Goal: Complete application form

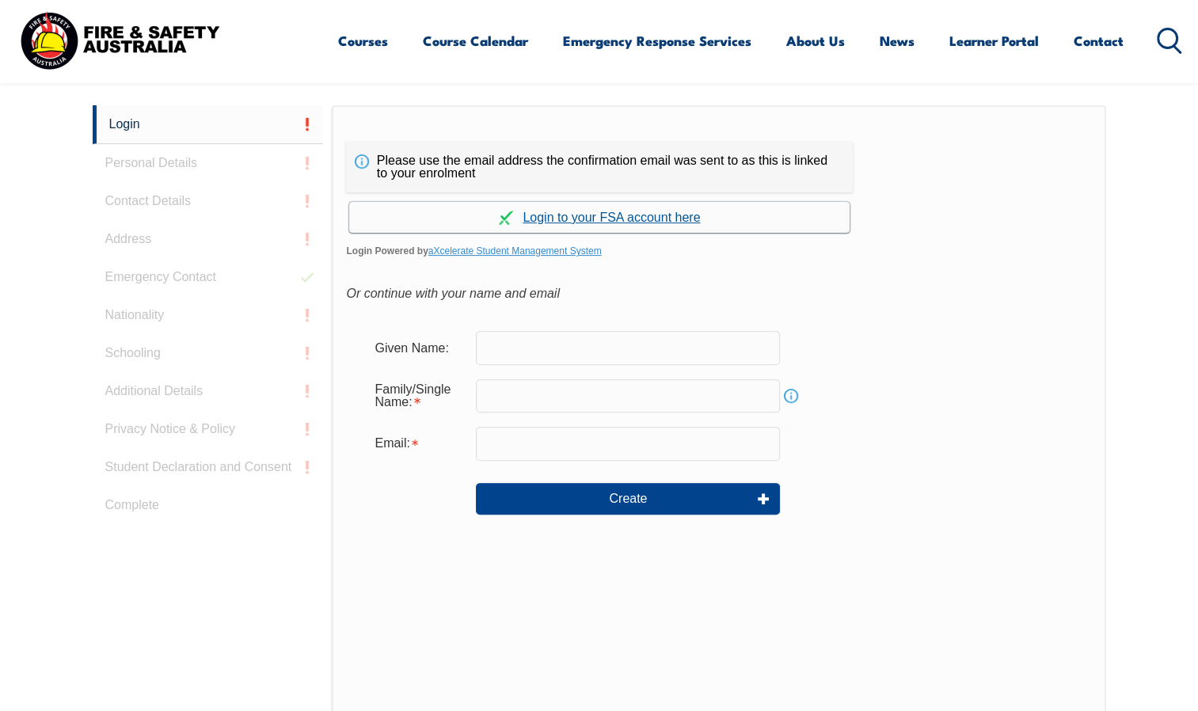
click at [606, 218] on link "Continue with aXcelerate" at bounding box center [599, 217] width 501 height 31
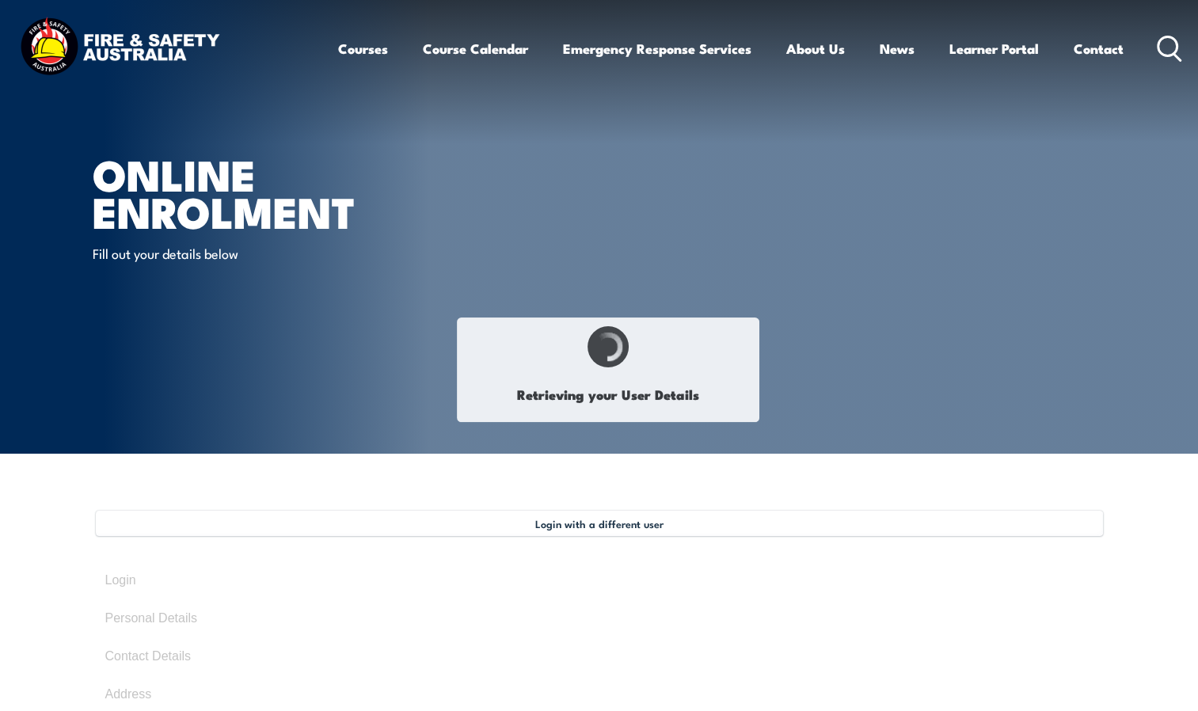
select select "Mr"
type input "[PERSON_NAME]"
type input "[DATE]"
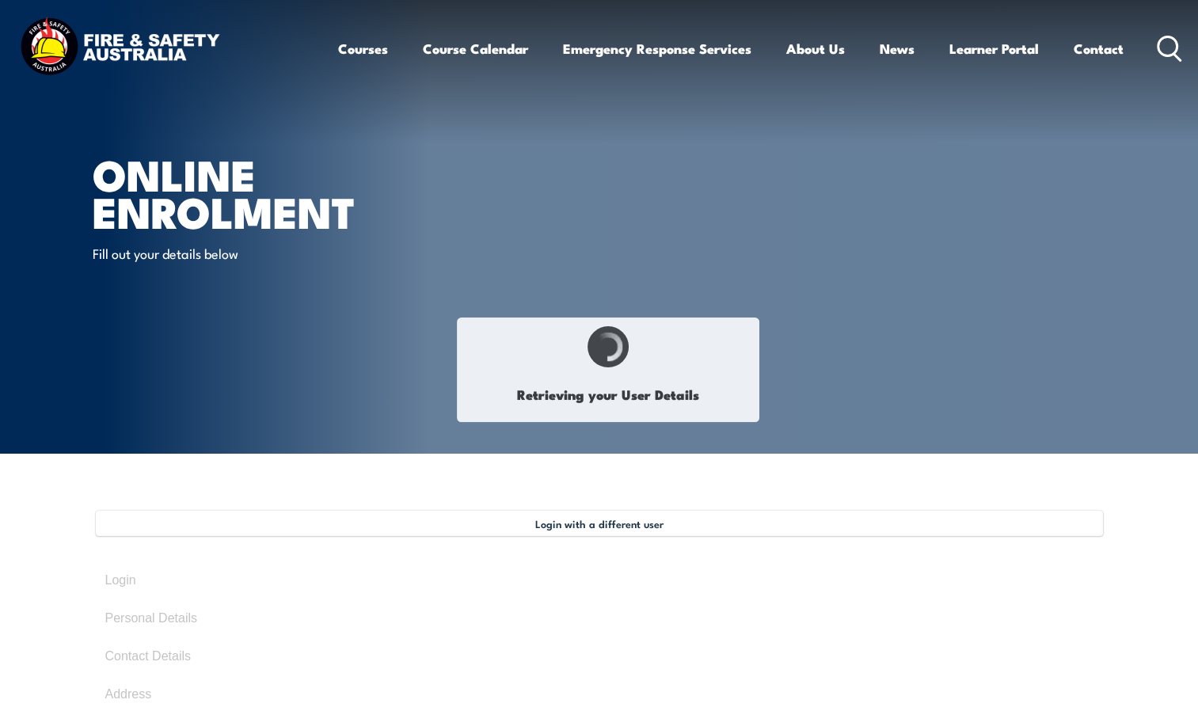
type input "FUJ2WBC7JH"
select select "M"
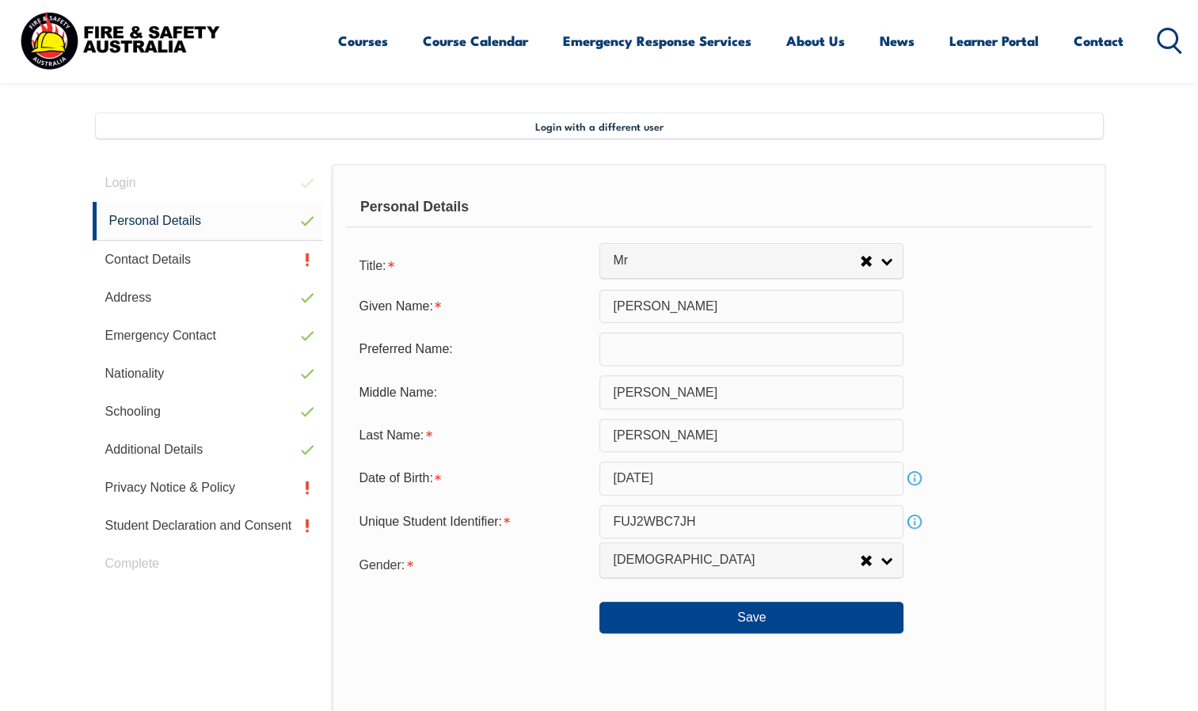
scroll to position [431, 0]
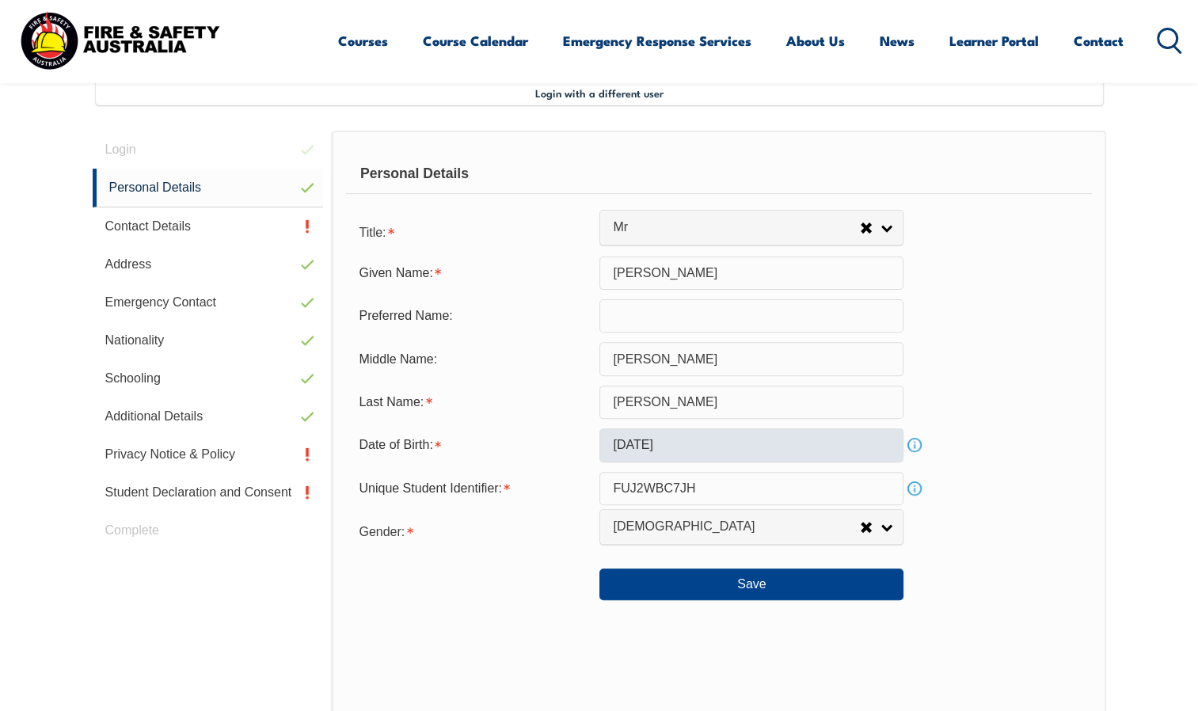
drag, startPoint x: 918, startPoint y: 542, endPoint x: 737, endPoint y: 429, distance: 213.9
click at [737, 429] on form "Title: Mr Mrs Ms Miss Other Mr Given Name: [PERSON_NAME] Preferred Name: Middle…" at bounding box center [718, 408] width 745 height 386
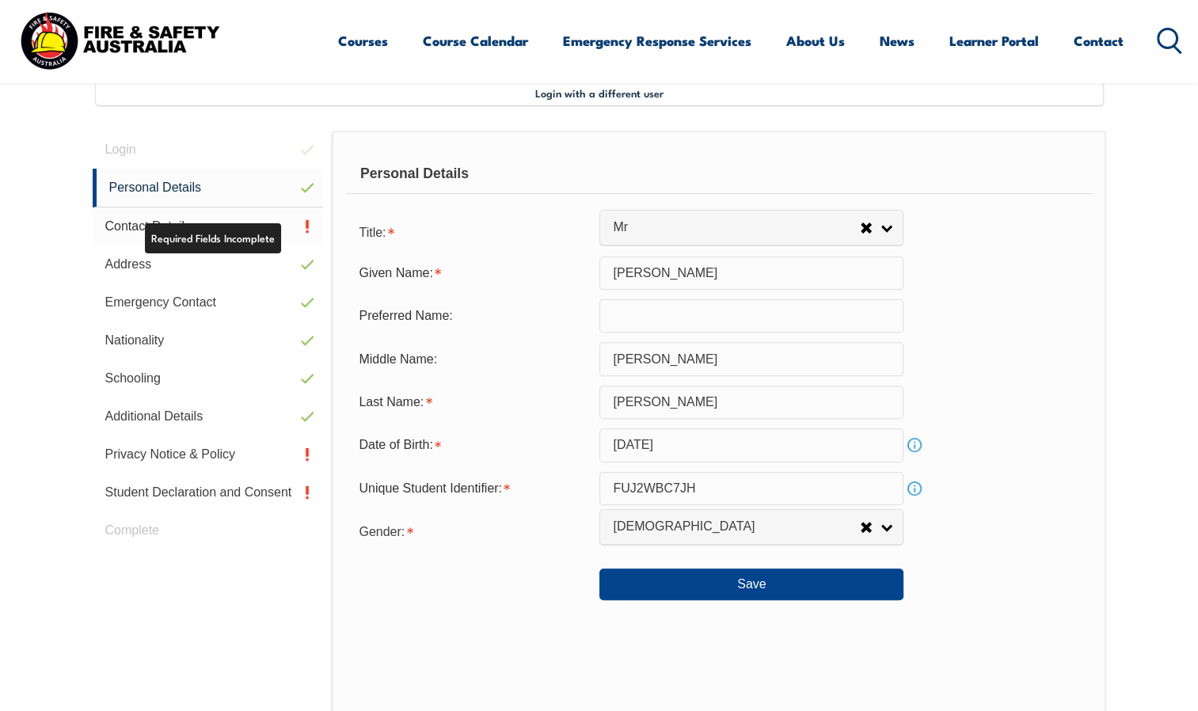
click at [259, 227] on link "Contact Details" at bounding box center [208, 227] width 231 height 38
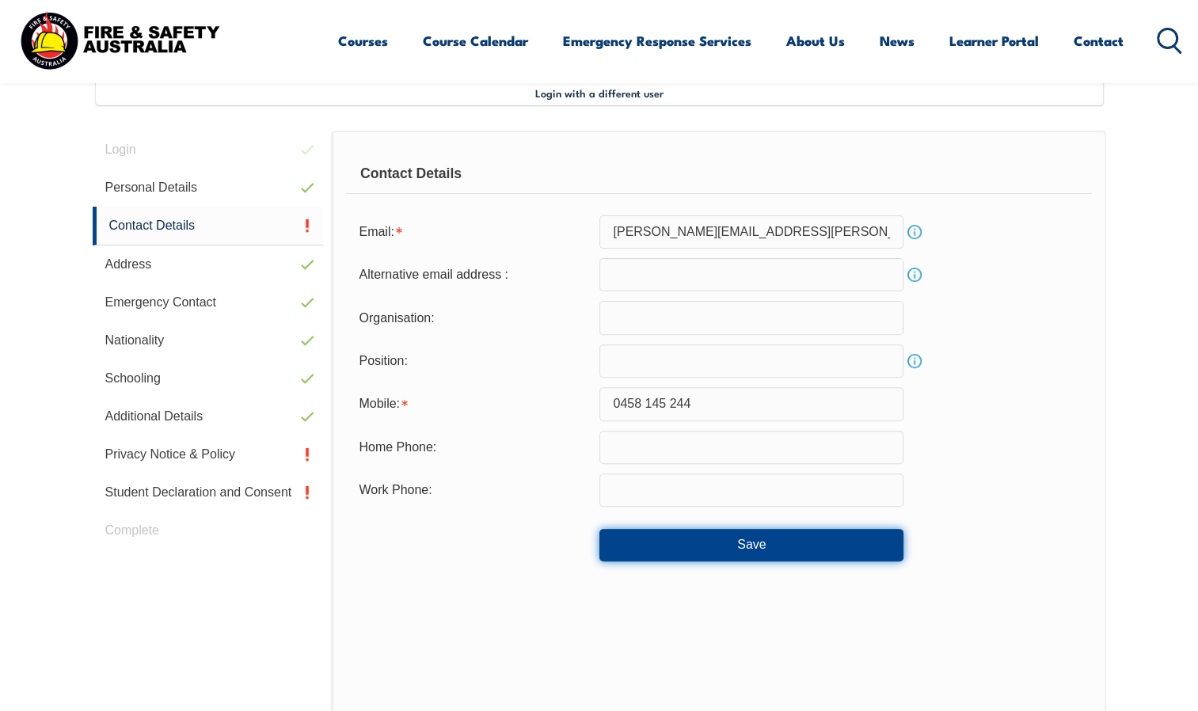
click at [761, 548] on button "Save" at bounding box center [752, 545] width 304 height 32
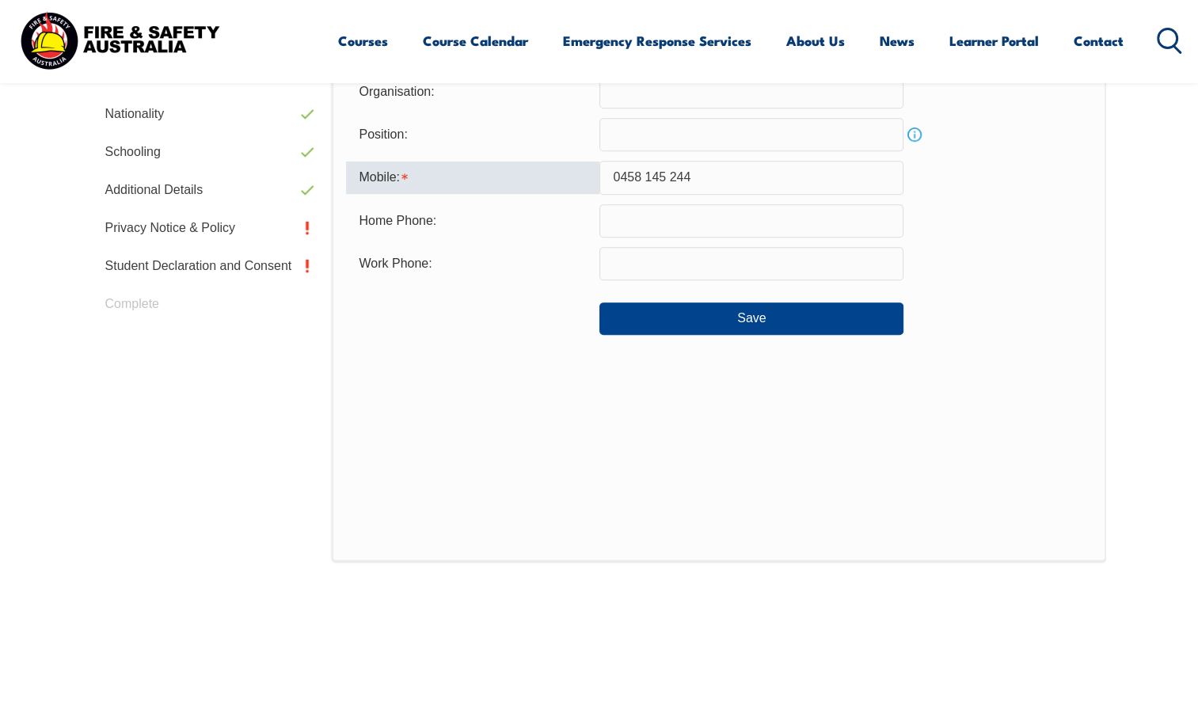
scroll to position [643, 0]
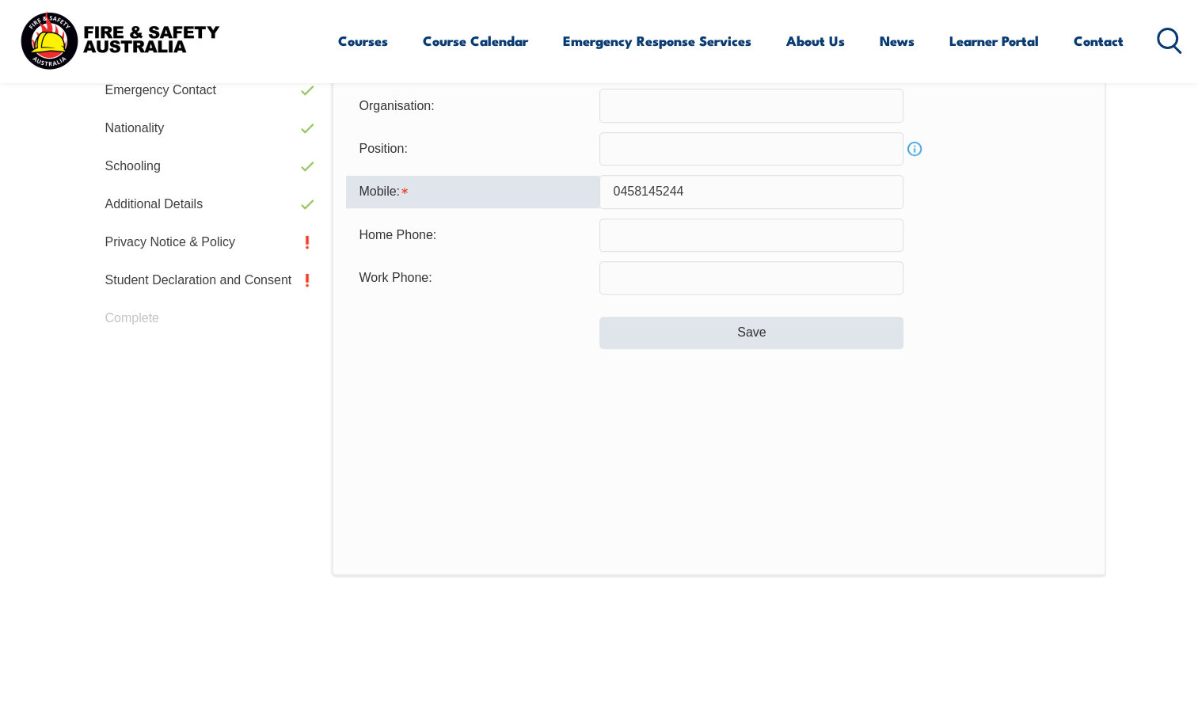
type input "0458145244"
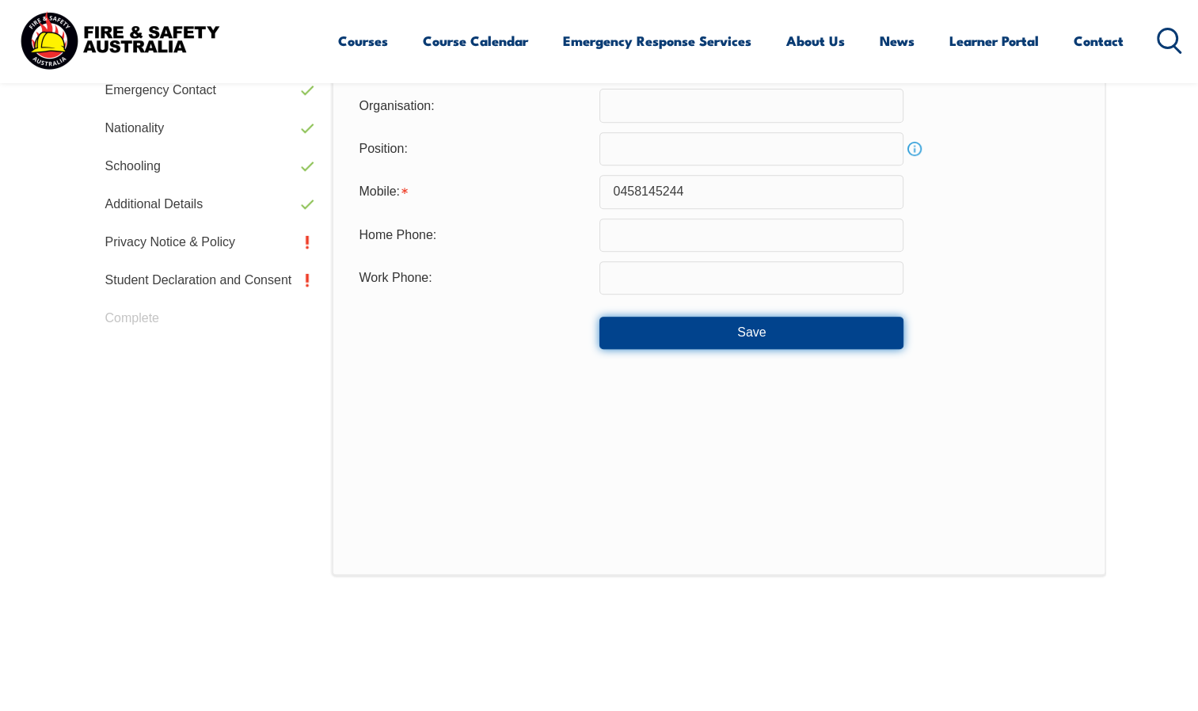
click at [855, 329] on button "Save" at bounding box center [752, 333] width 304 height 32
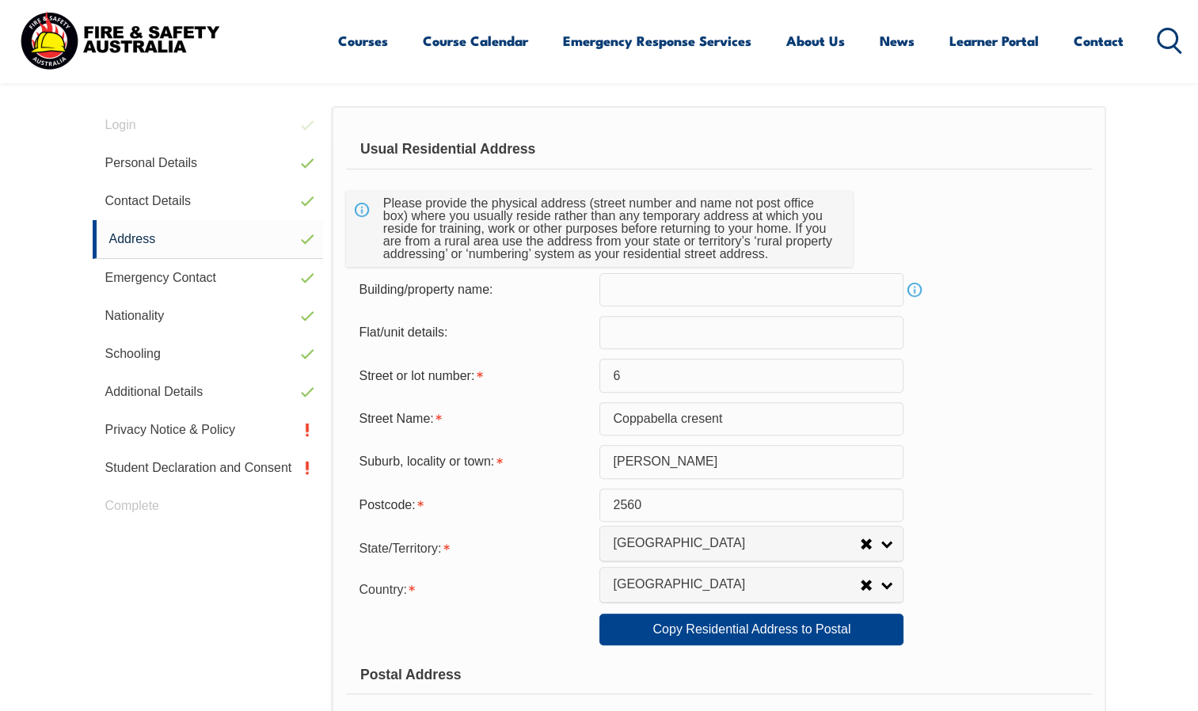
scroll to position [431, 0]
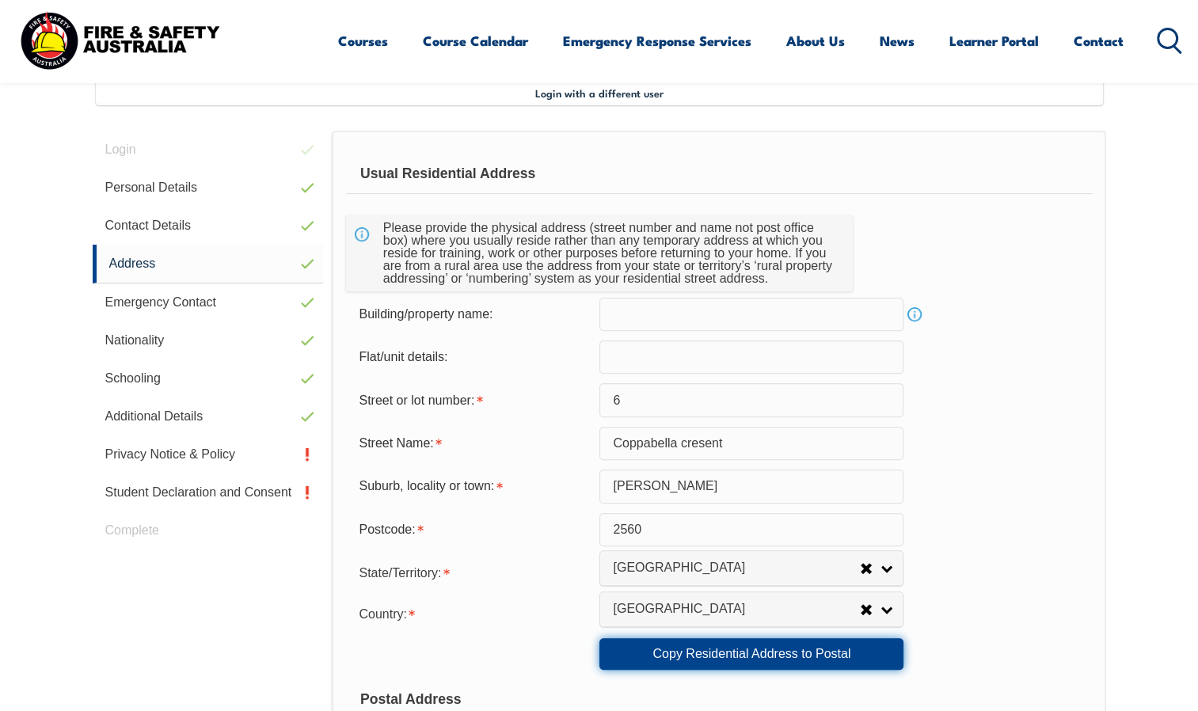
click at [721, 646] on link "Copy Residential Address to Postal" at bounding box center [752, 654] width 304 height 32
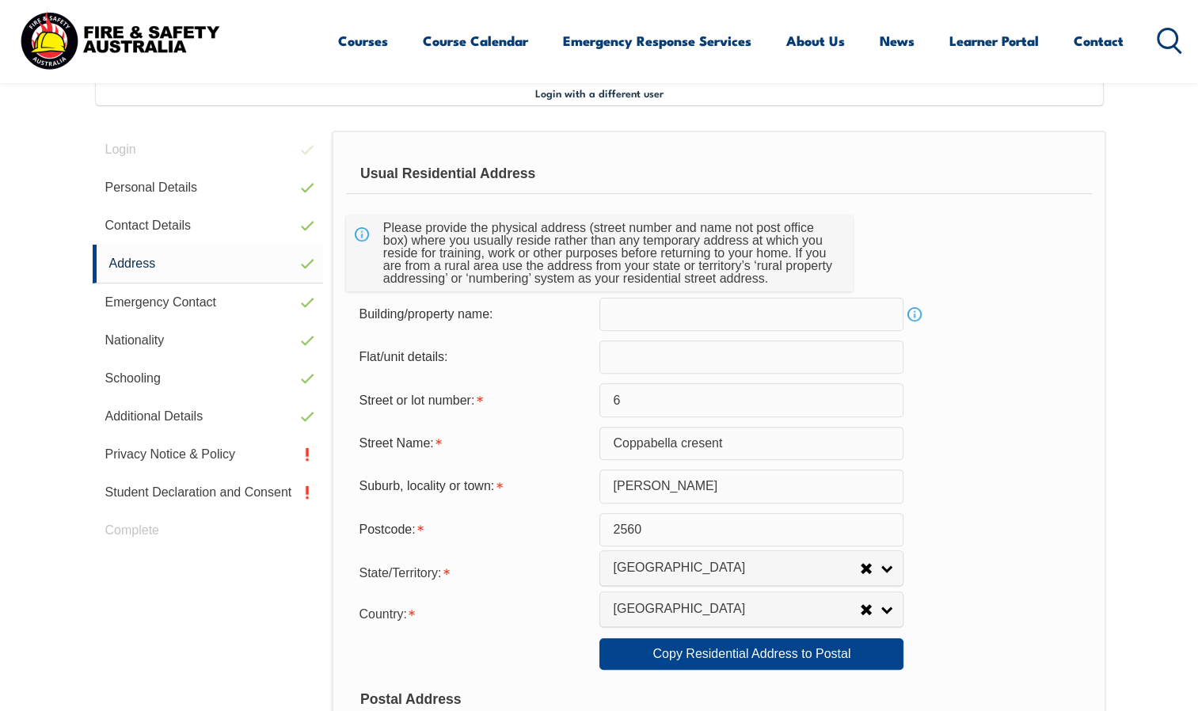
click at [262, 459] on link "Privacy Notice & Policy" at bounding box center [208, 455] width 231 height 38
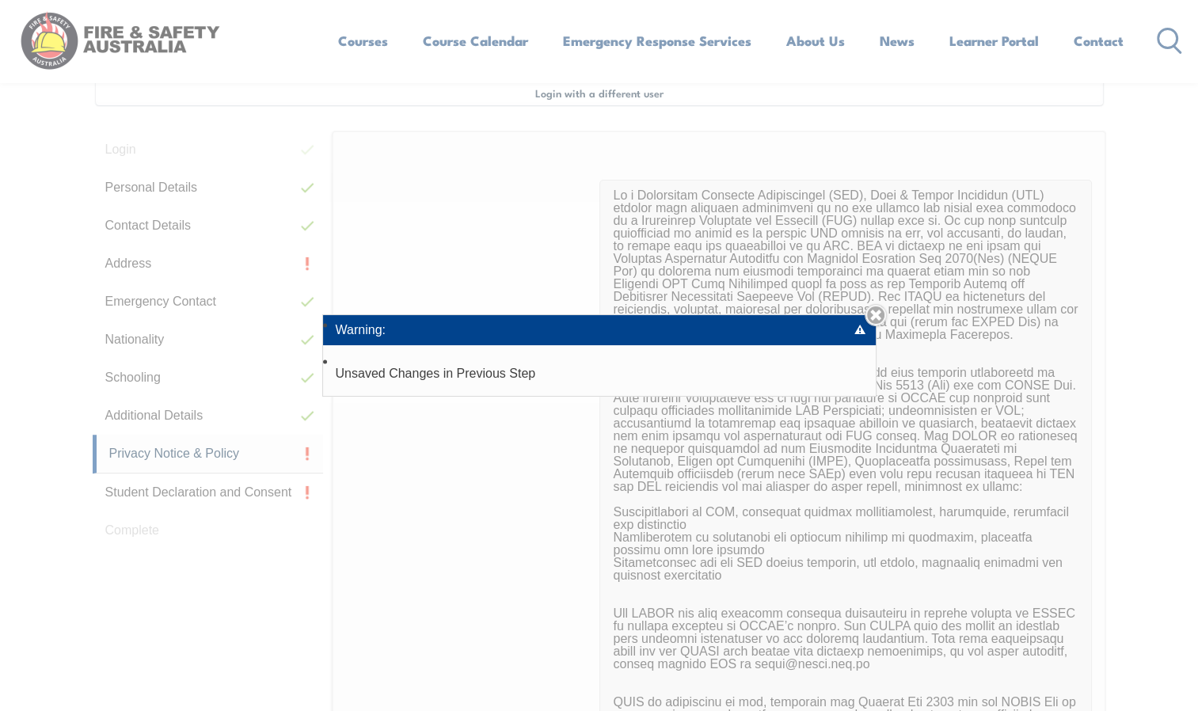
click at [234, 252] on div "Warning: Unsaved Changes in Previous Step Close" at bounding box center [599, 355] width 1198 height 711
click at [879, 313] on link "Close" at bounding box center [876, 315] width 22 height 22
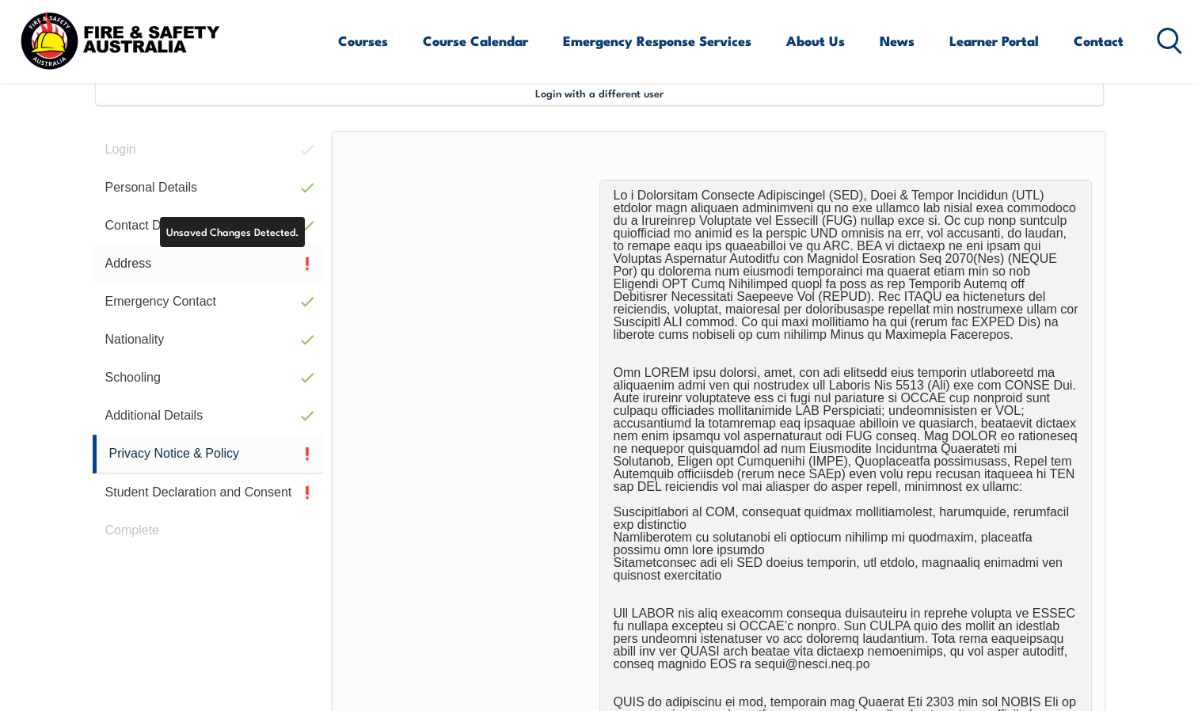
click at [263, 255] on link "Address" at bounding box center [208, 264] width 231 height 38
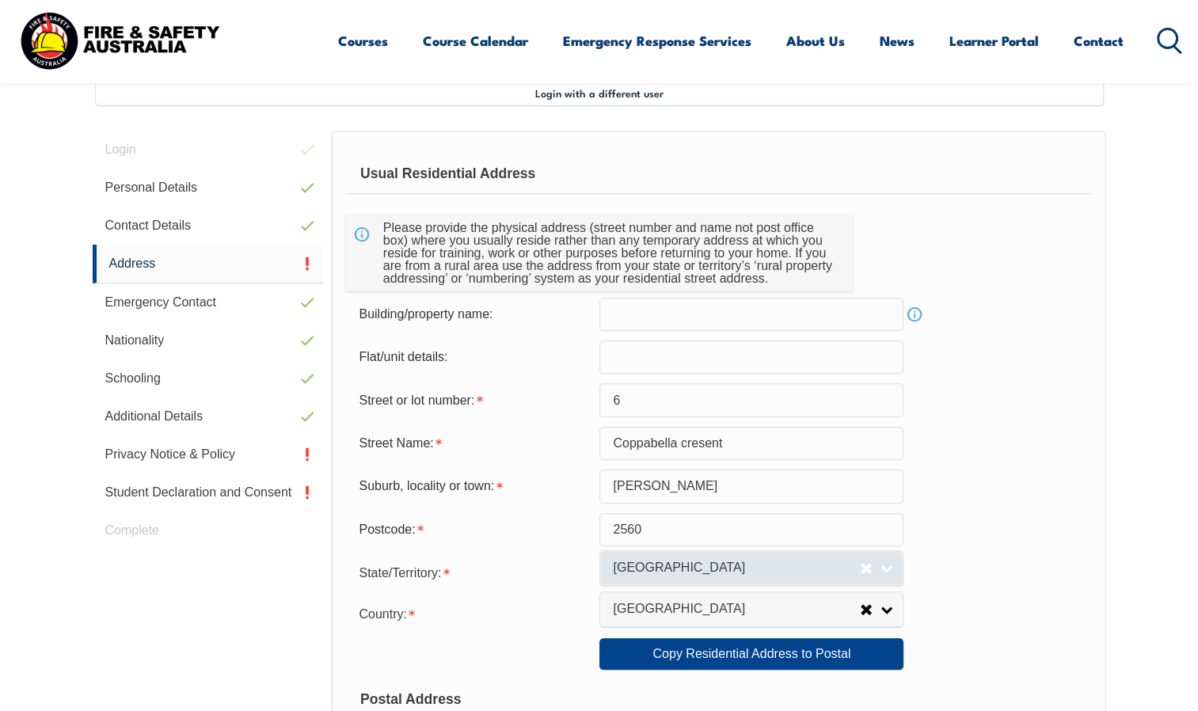
click at [882, 559] on link "[GEOGRAPHIC_DATA]" at bounding box center [752, 569] width 304 height 36
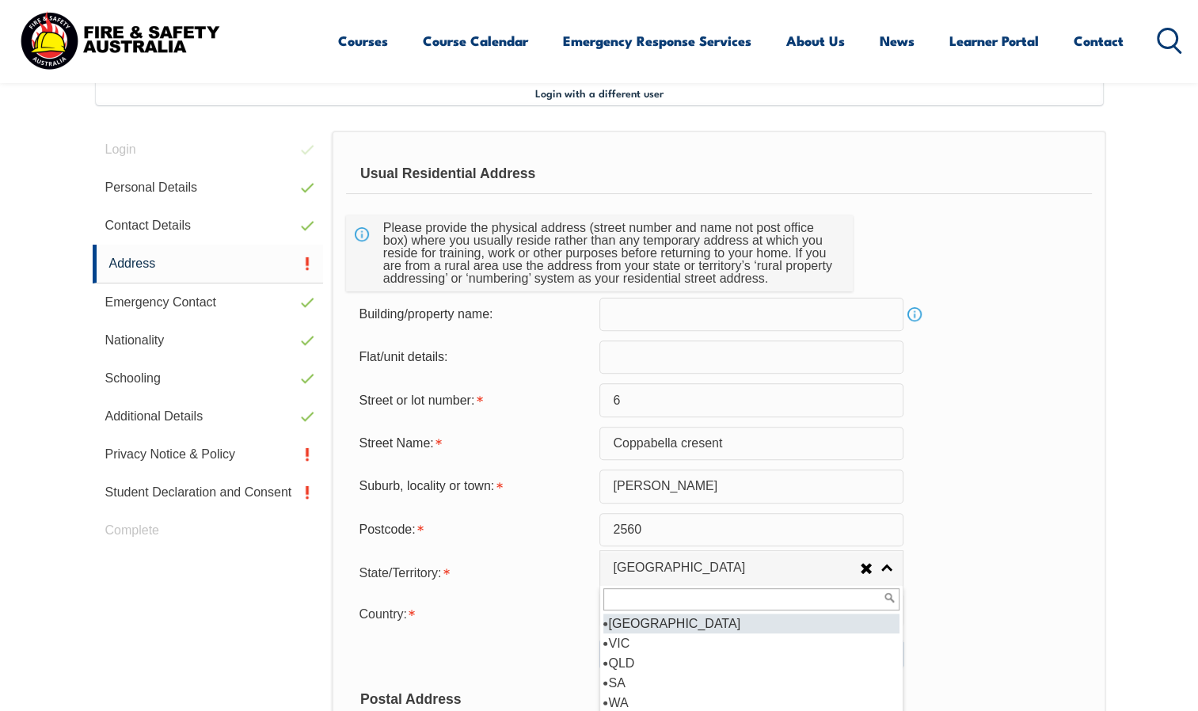
click at [830, 627] on li "[GEOGRAPHIC_DATA]" at bounding box center [752, 624] width 296 height 20
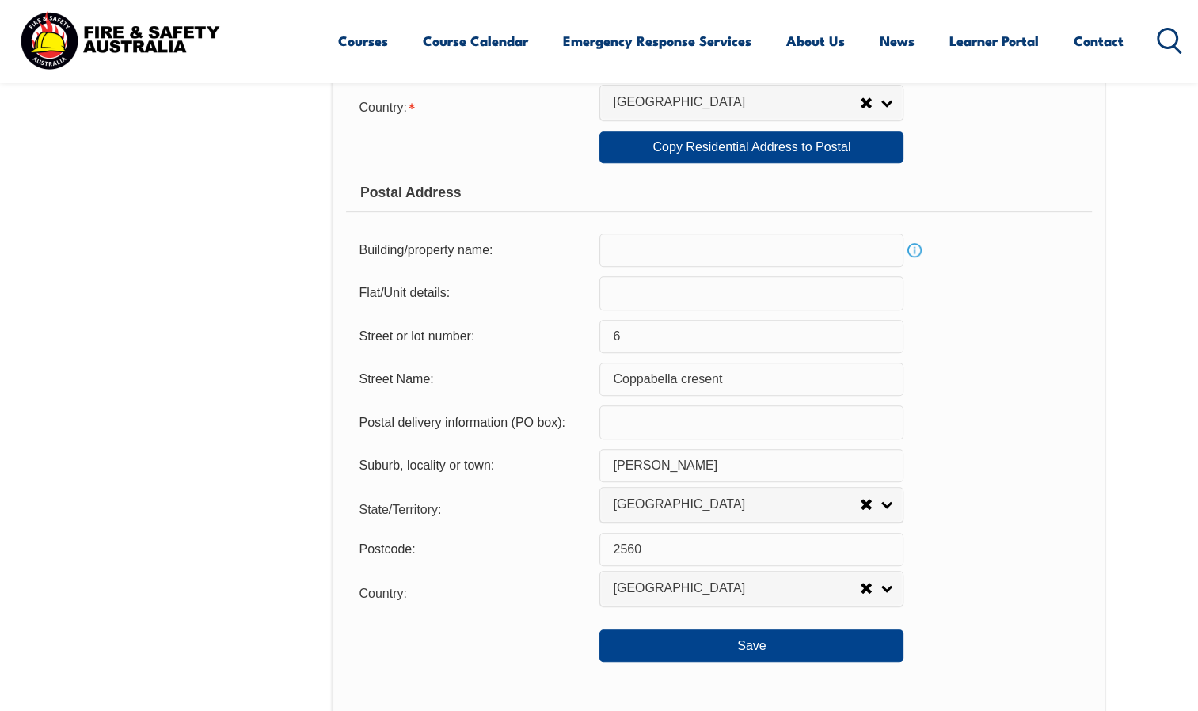
scroll to position [970, 0]
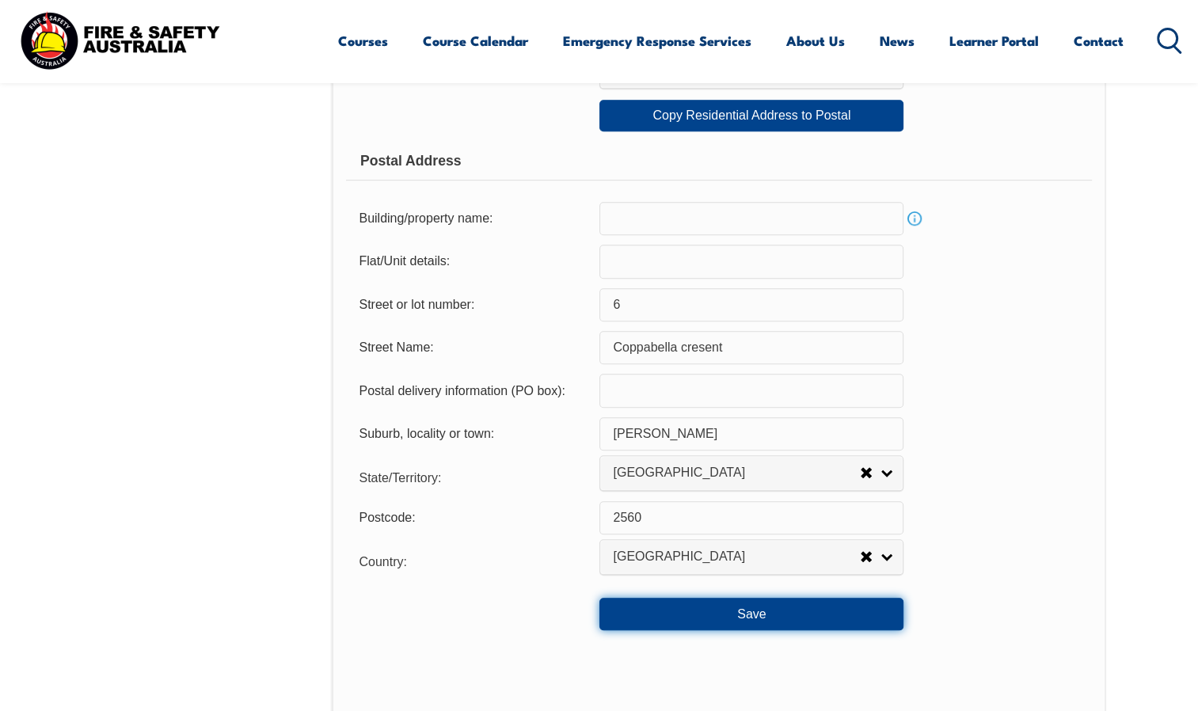
click at [874, 611] on button "Save" at bounding box center [752, 614] width 304 height 32
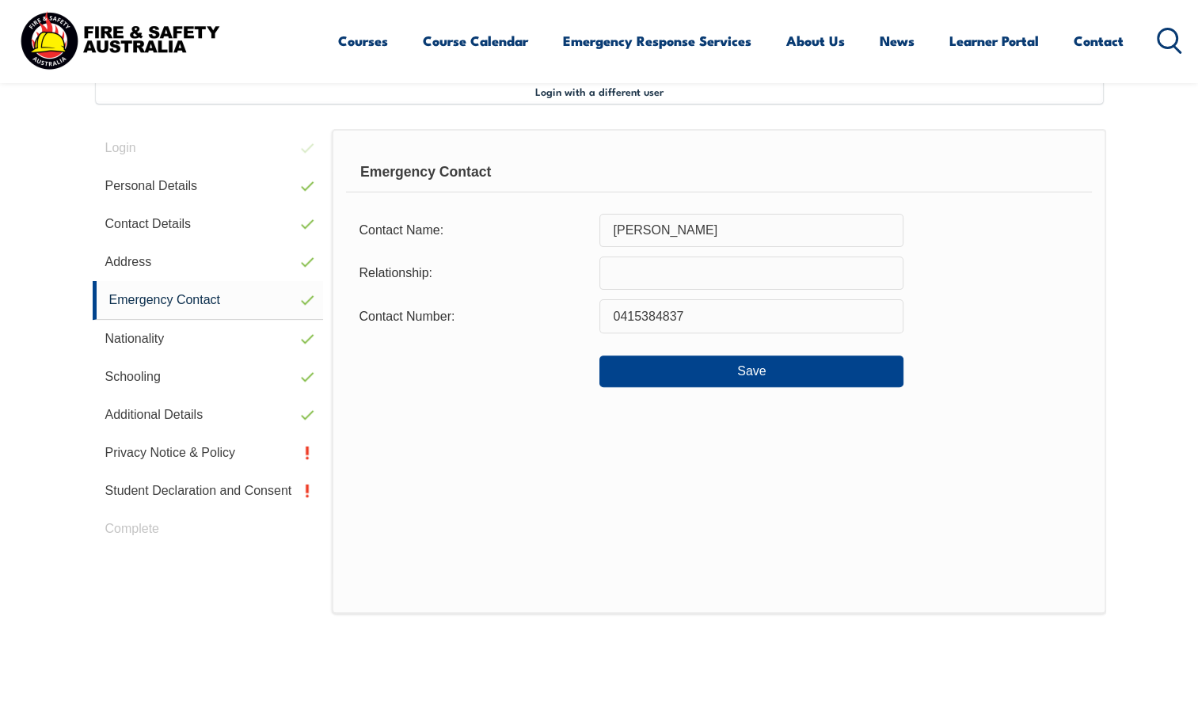
scroll to position [431, 0]
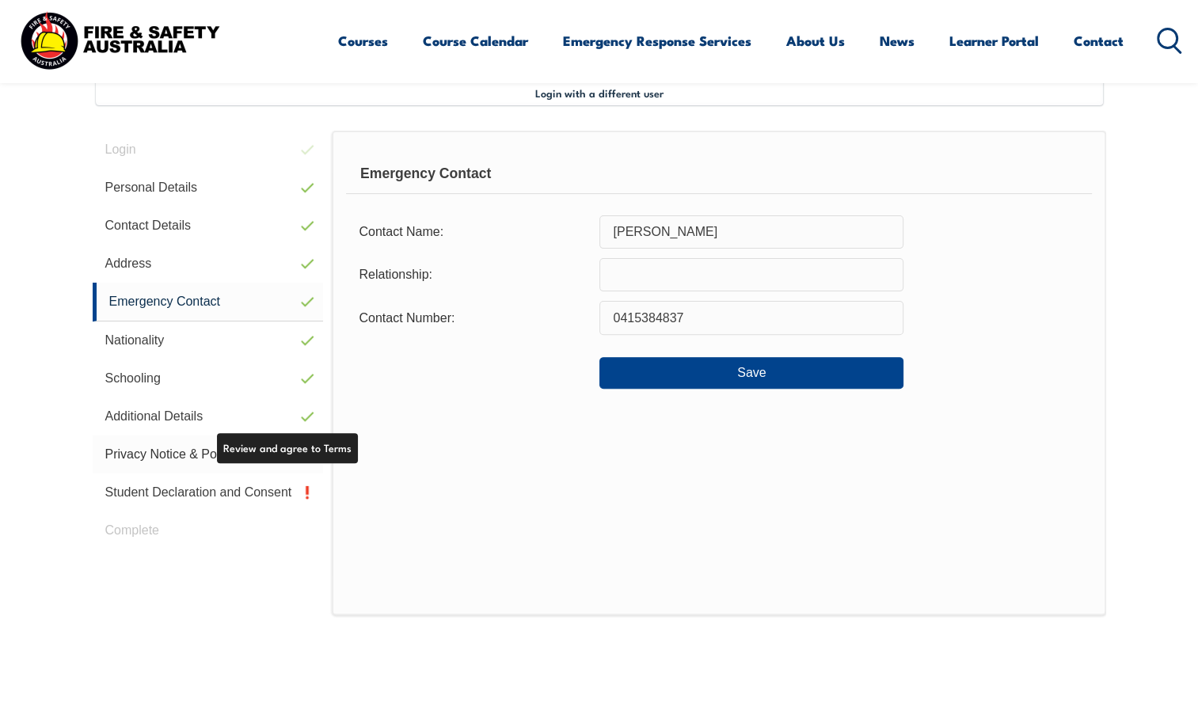
click at [289, 450] on link "Privacy Notice & Policy" at bounding box center [208, 455] width 231 height 38
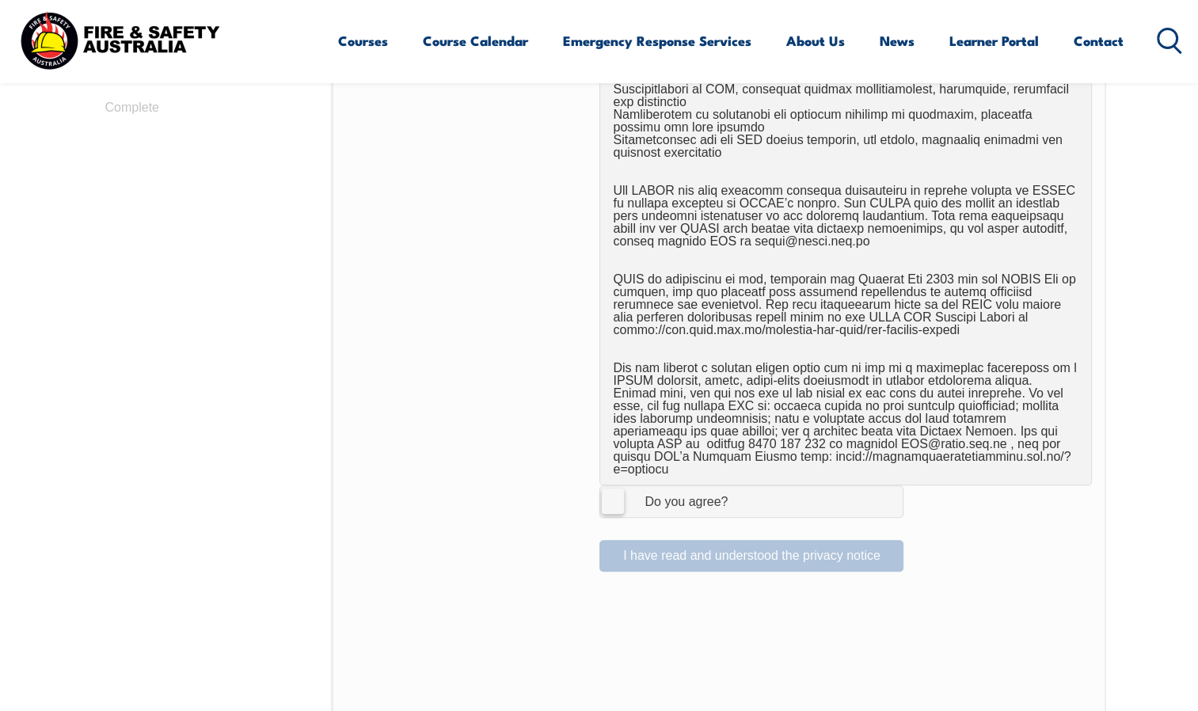
scroll to position [949, 0]
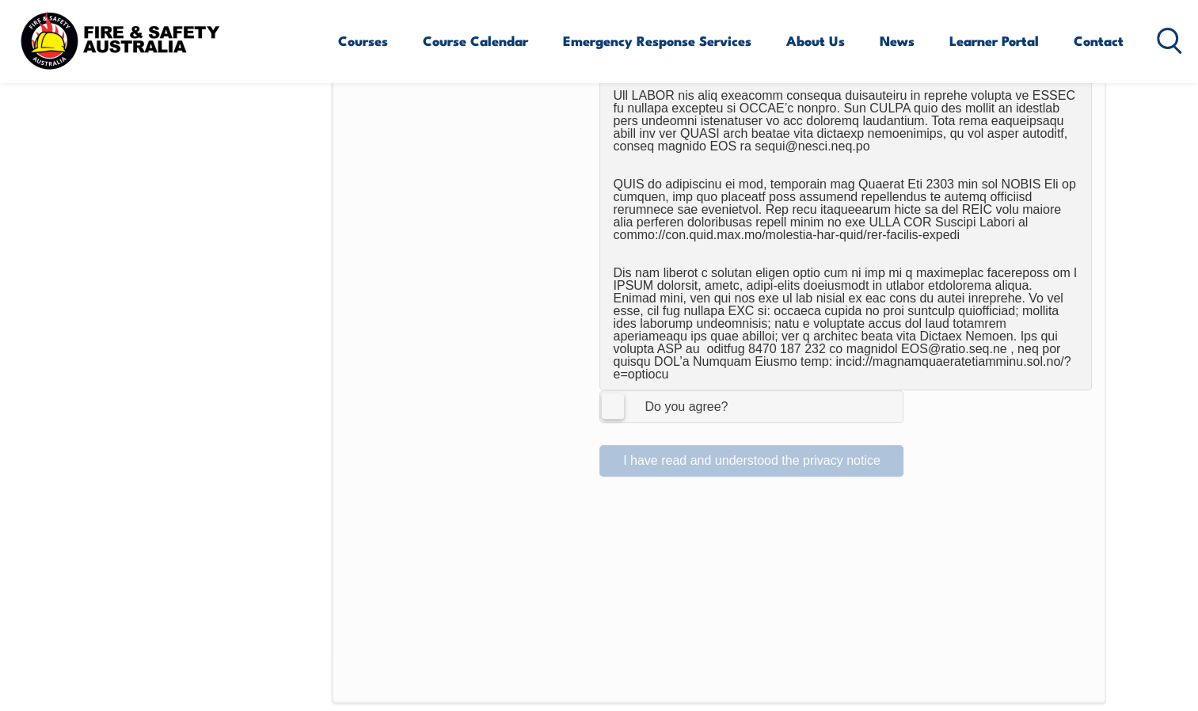
click at [608, 392] on label "I Agree Do you agree?" at bounding box center [752, 407] width 304 height 32
click at [741, 392] on input "I Agree Do you agree?" at bounding box center [754, 406] width 27 height 30
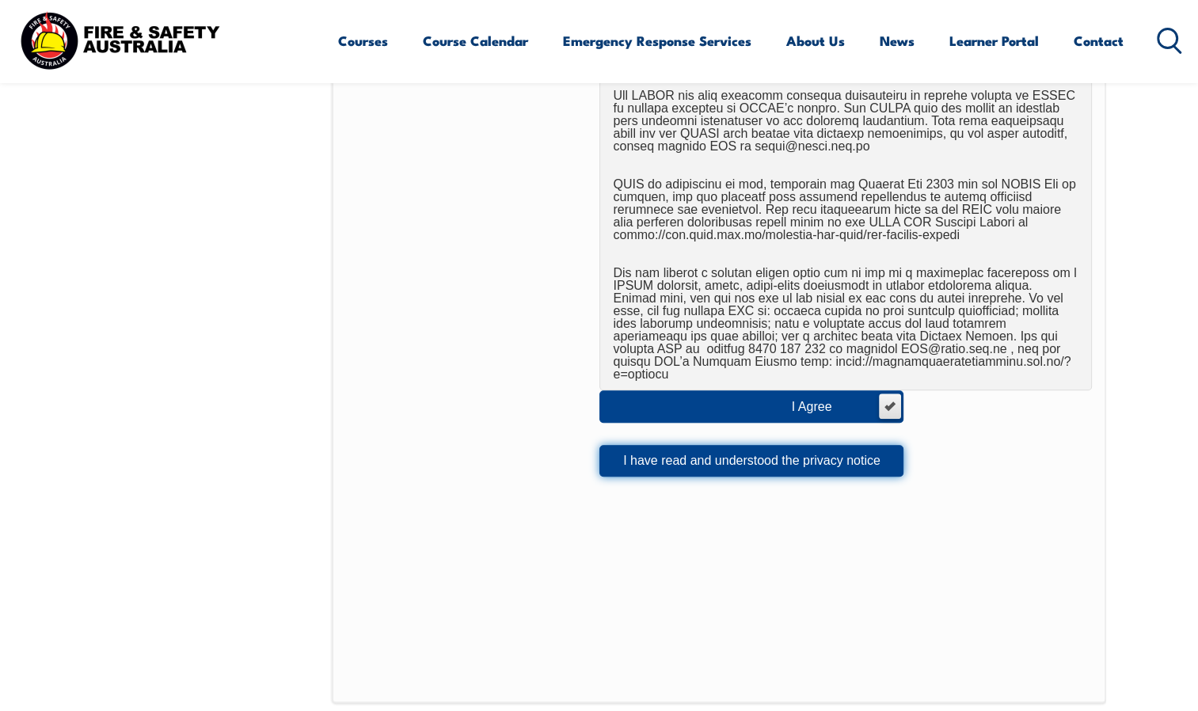
click at [640, 445] on button "I have read and understood the privacy notice" at bounding box center [752, 461] width 304 height 32
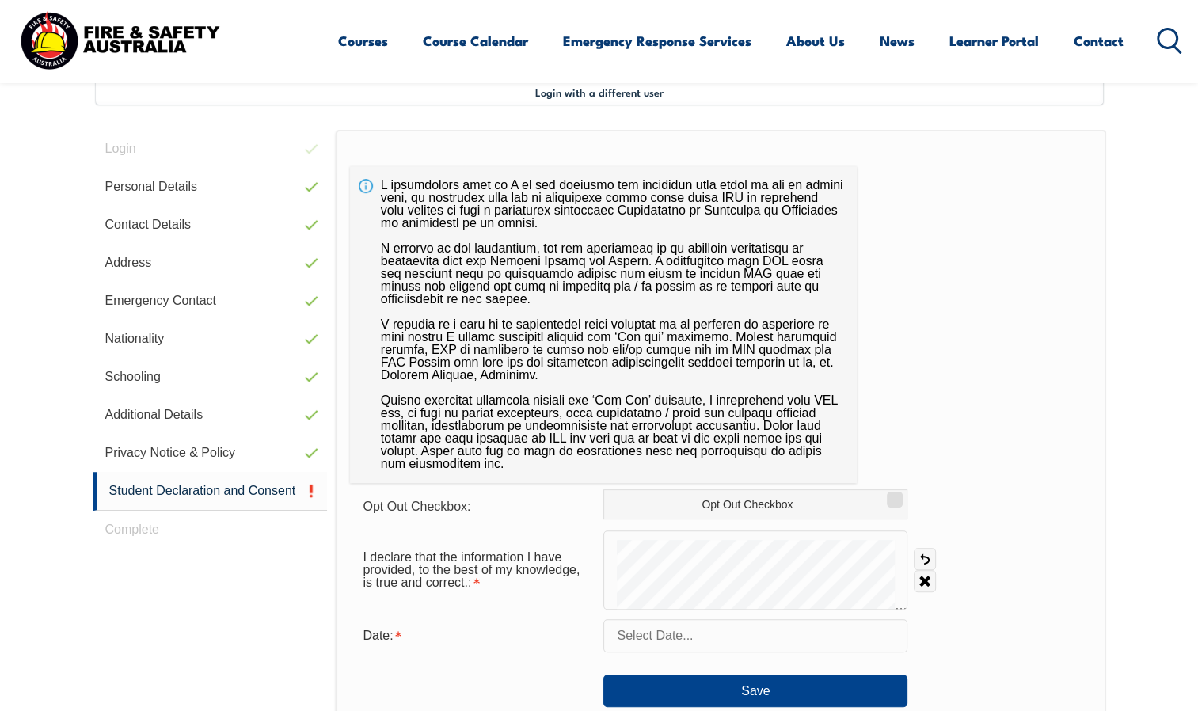
scroll to position [431, 0]
click at [833, 639] on input "text" at bounding box center [756, 636] width 304 height 33
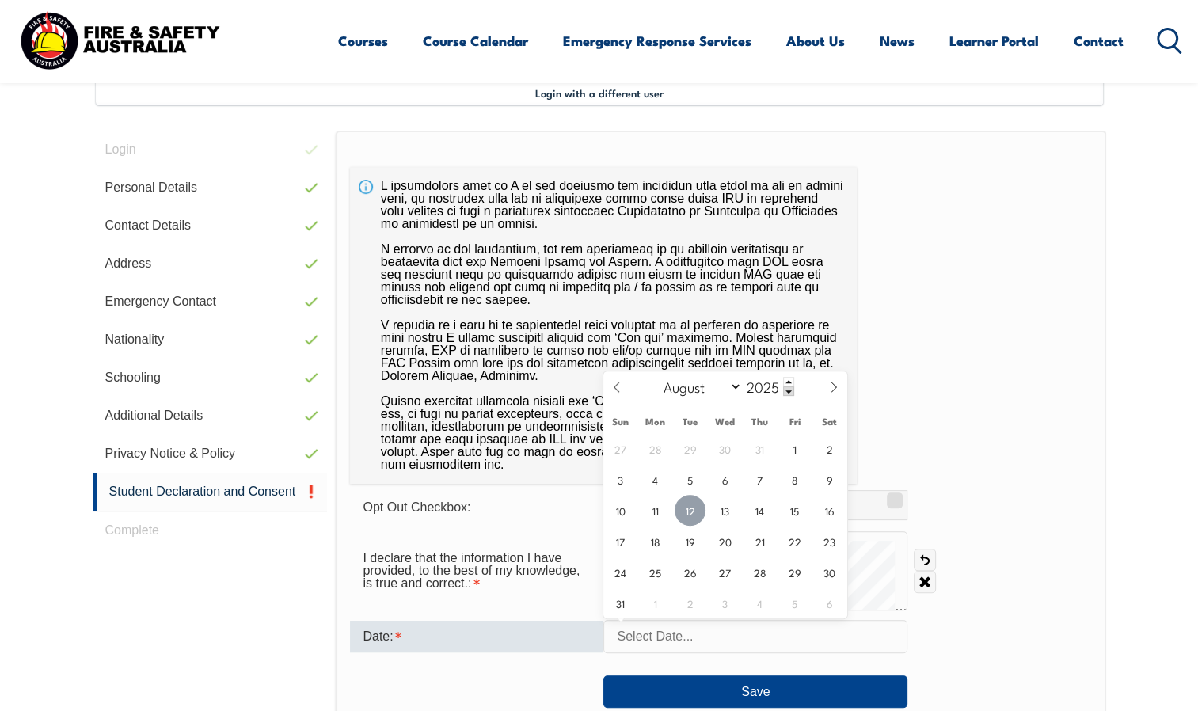
click at [694, 505] on span "12" at bounding box center [690, 510] width 31 height 31
type input "[DATE]"
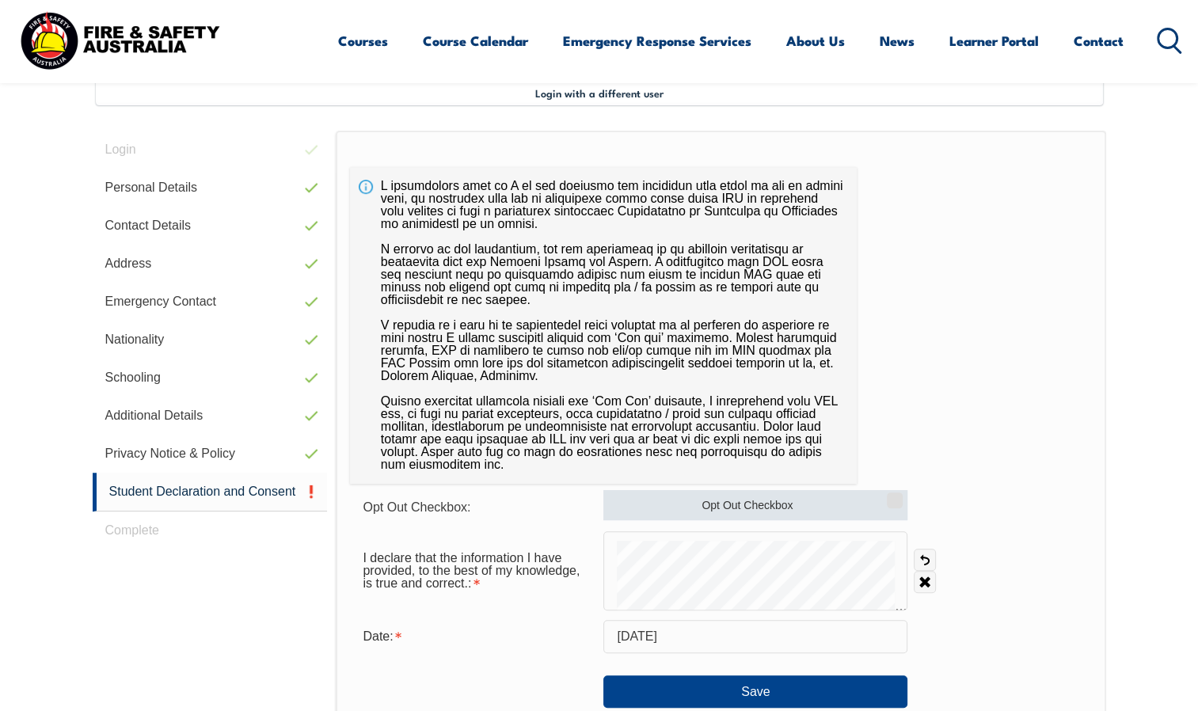
click at [893, 496] on input "Opt Out Checkbox" at bounding box center [893, 495] width 10 height 2
checkbox input "true"
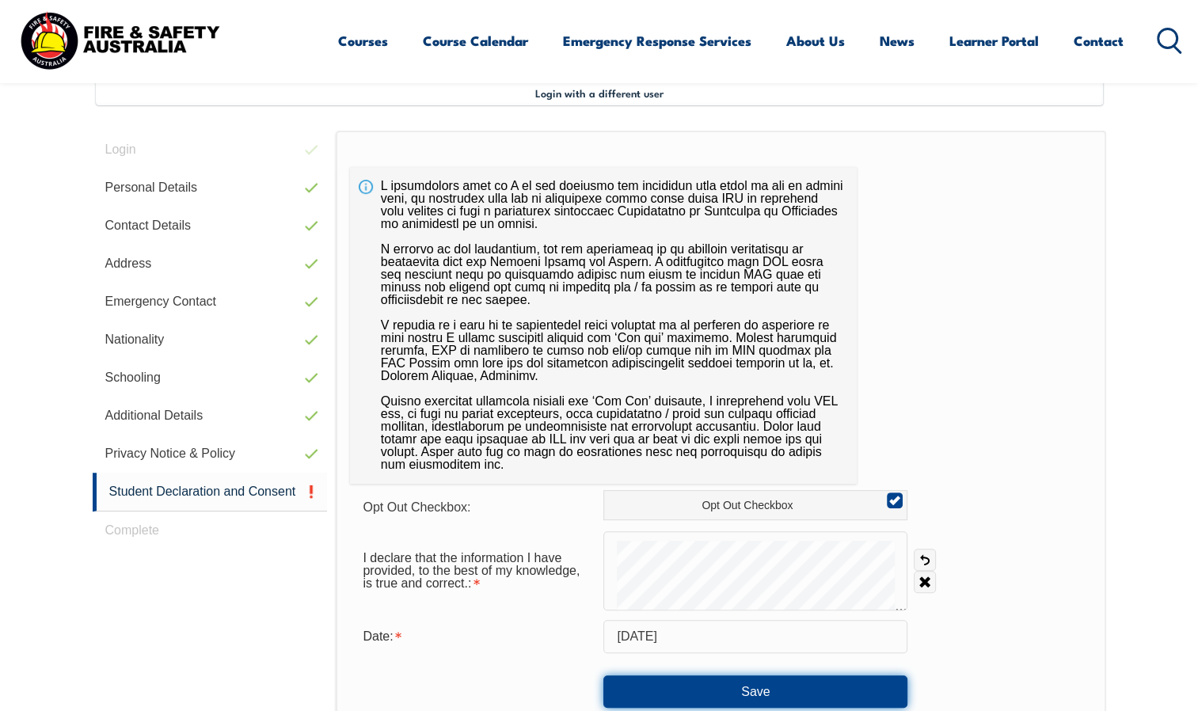
click at [837, 681] on button "Save" at bounding box center [756, 692] width 304 height 32
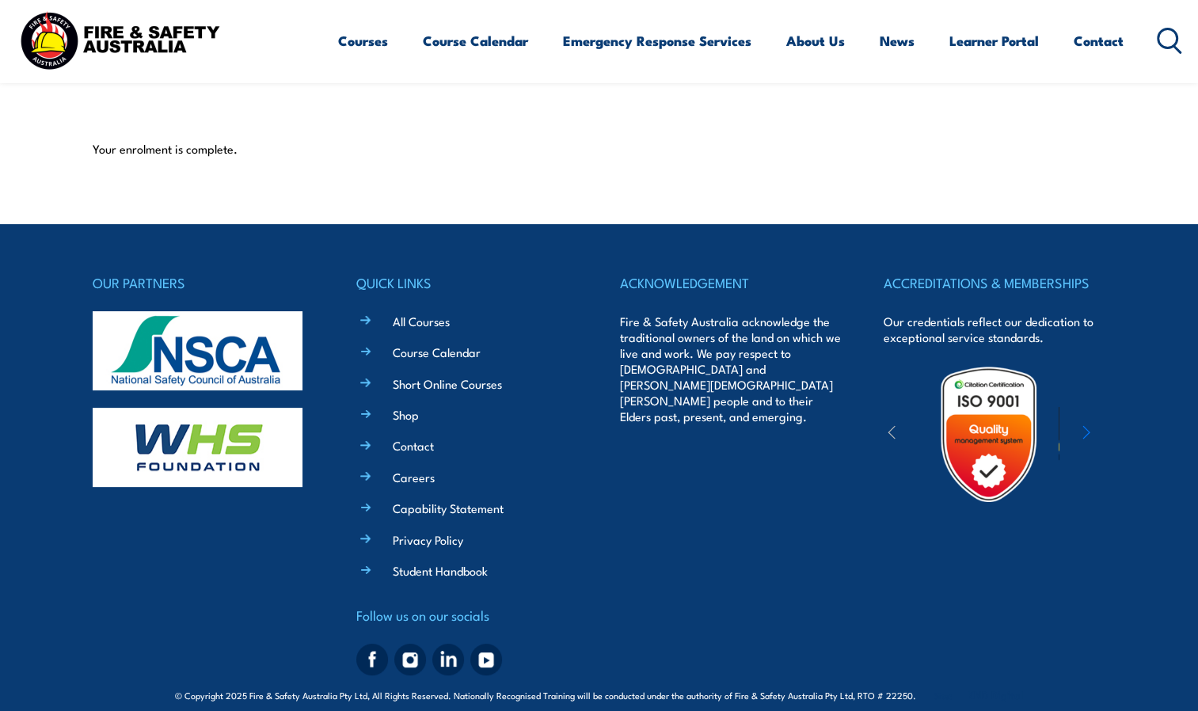
scroll to position [398, 0]
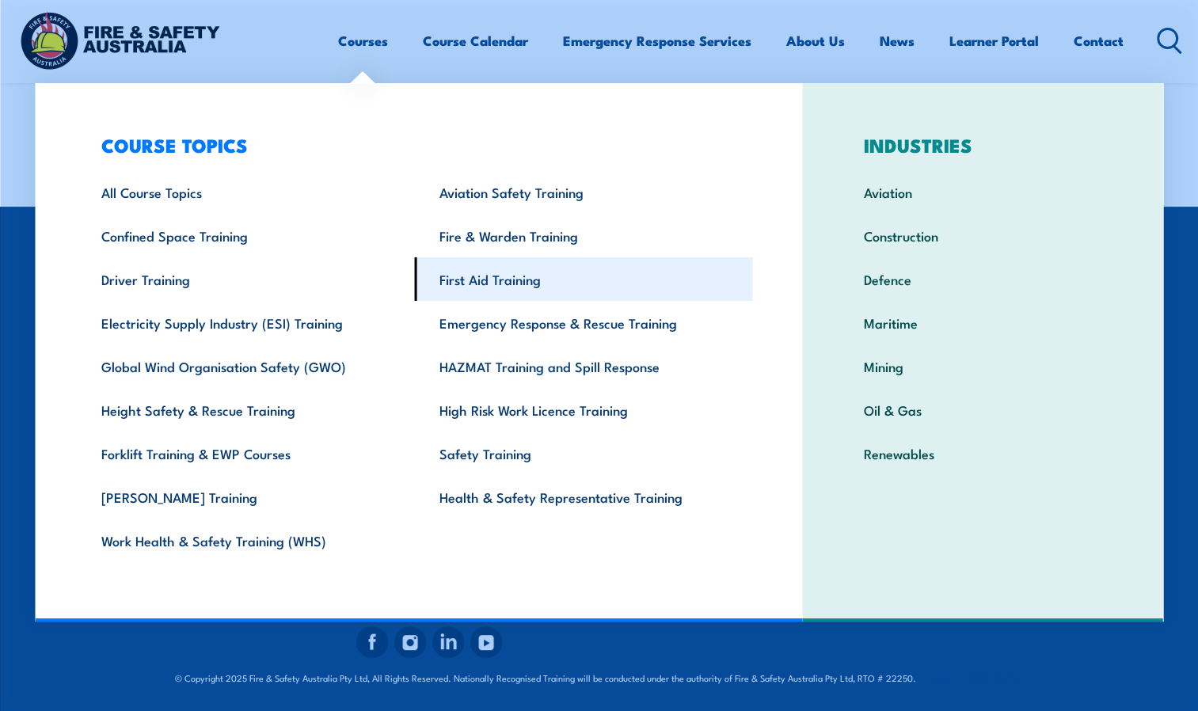
click at [480, 270] on link "First Aid Training" at bounding box center [584, 279] width 338 height 44
